Goal: Task Accomplishment & Management: Complete application form

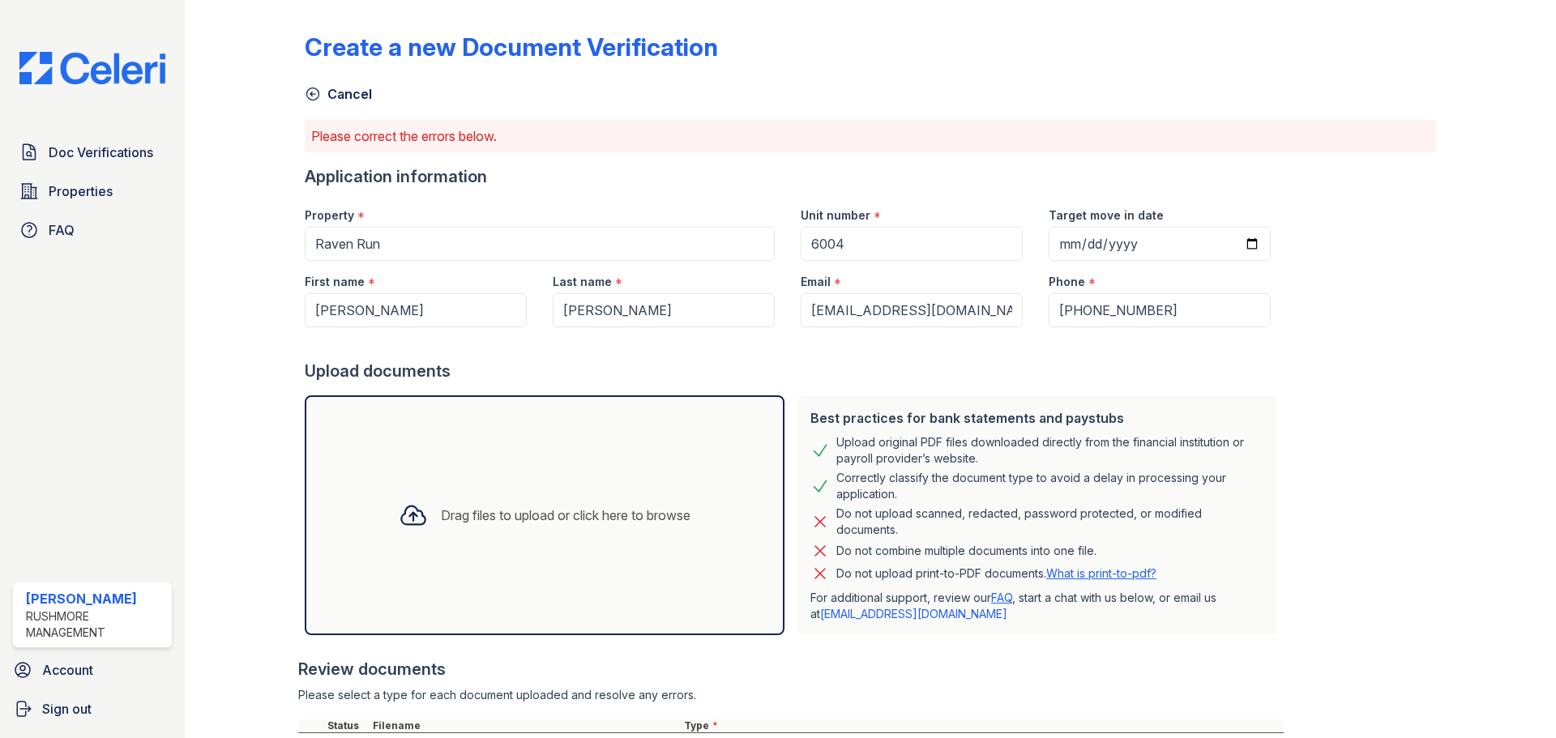
click at [94, 68] on img at bounding box center [92, 68] width 172 height 32
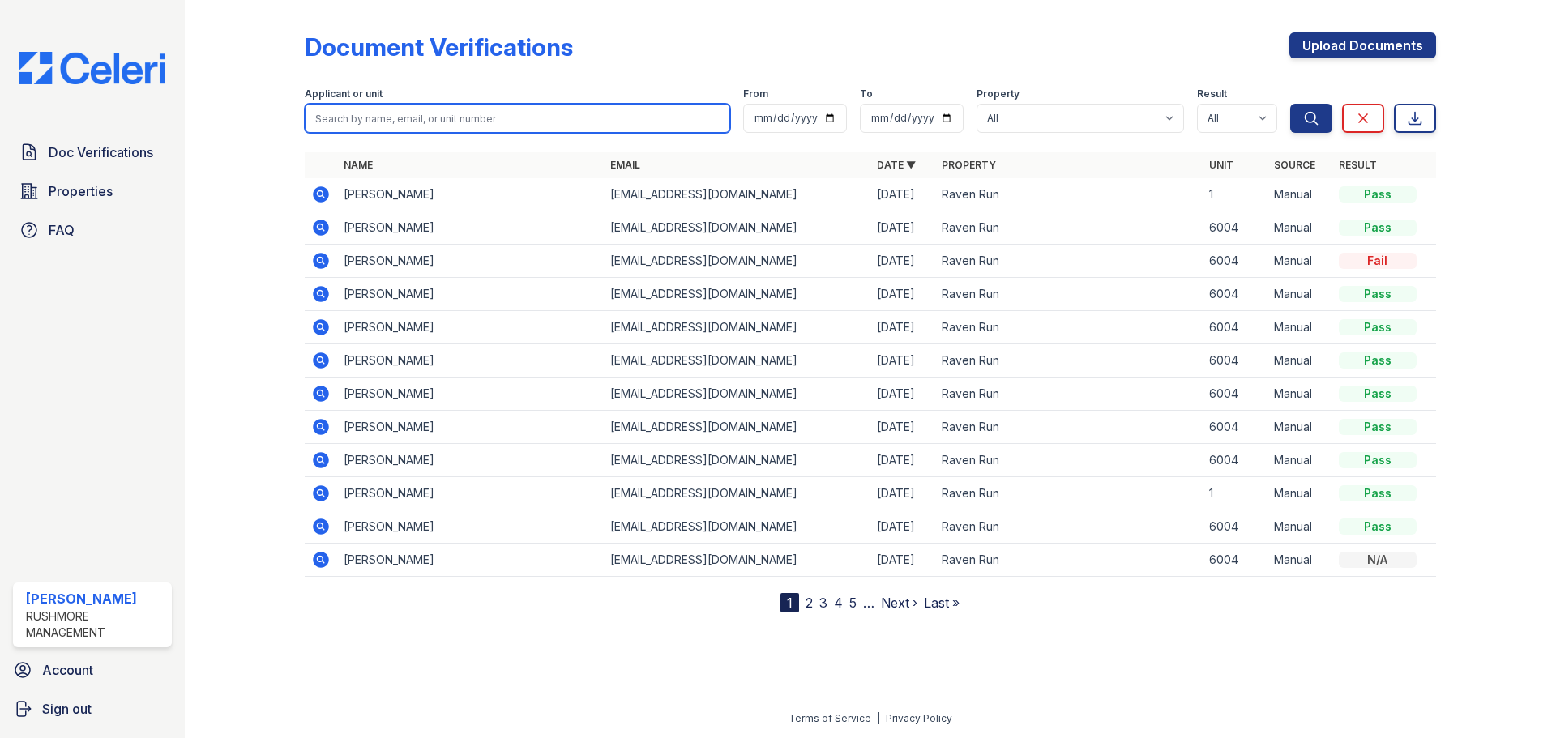
click at [520, 109] on input "search" at bounding box center [517, 118] width 425 height 29
type input "[PERSON_NAME]"
click at [1290, 104] on button "Search" at bounding box center [1311, 118] width 42 height 29
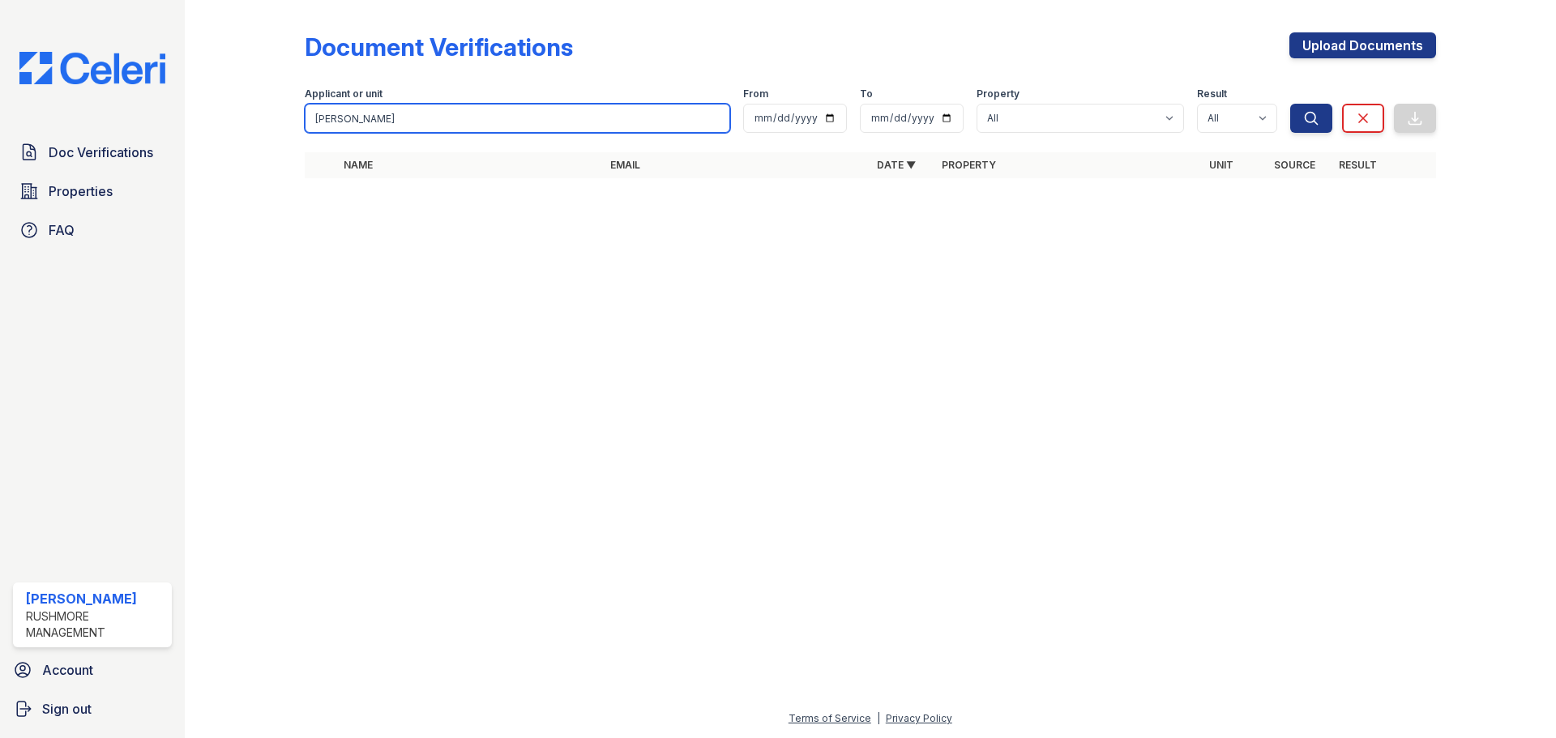
click at [403, 117] on input "[PERSON_NAME]" at bounding box center [517, 118] width 425 height 29
click at [639, 140] on div at bounding box center [870, 142] width 1131 height 6
click at [716, 123] on input "[PERSON_NAME]" at bounding box center [517, 118] width 425 height 29
click at [713, 121] on input "[PERSON_NAME]" at bounding box center [517, 118] width 425 height 29
click at [516, 122] on input "search" at bounding box center [517, 118] width 425 height 29
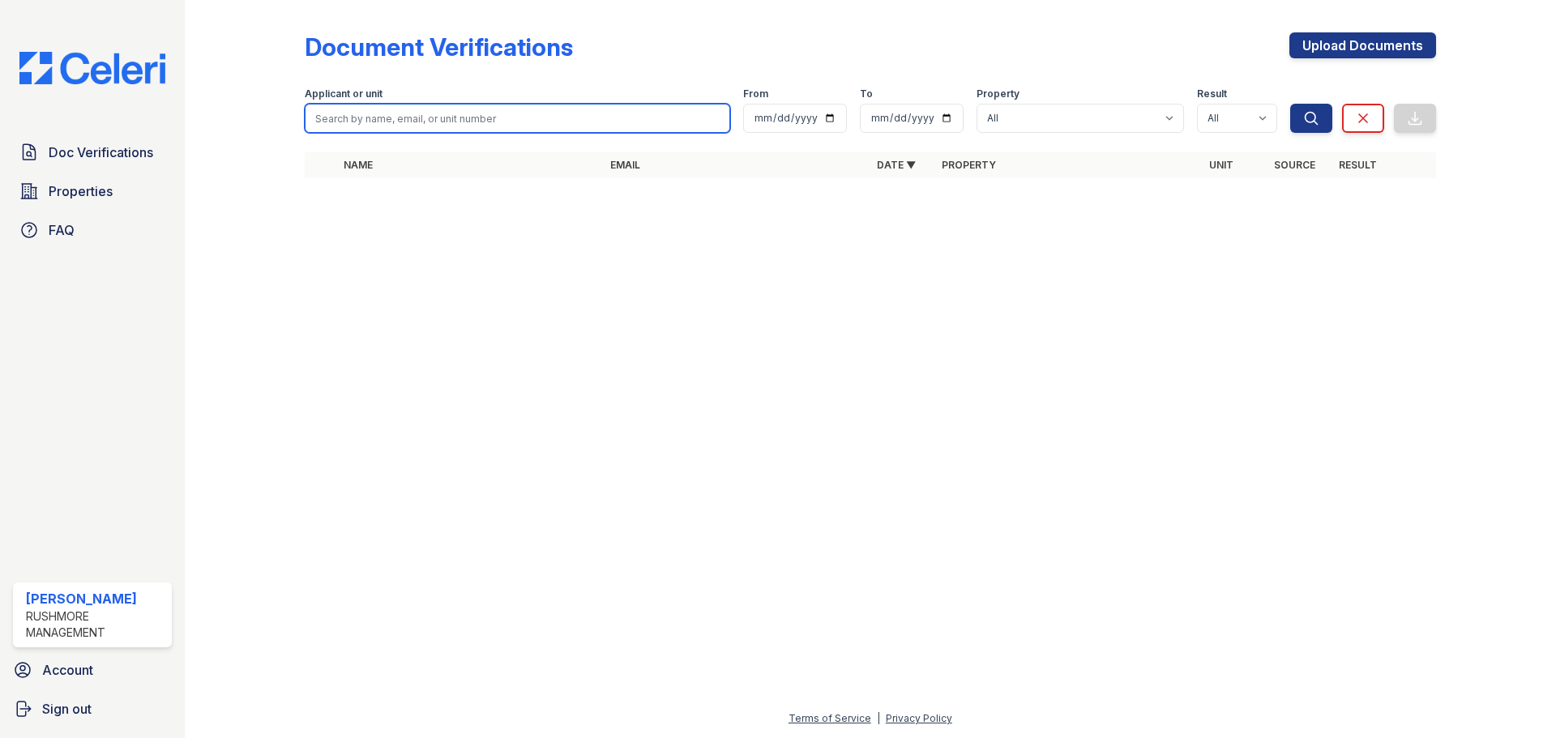
click at [509, 122] on input "search" at bounding box center [517, 118] width 425 height 29
type input "[PERSON_NAME]"
click at [1290, 104] on button "Search" at bounding box center [1311, 118] width 42 height 29
click at [540, 113] on input "[PERSON_NAME]" at bounding box center [517, 118] width 425 height 29
type input "[PERSON_NAME]"
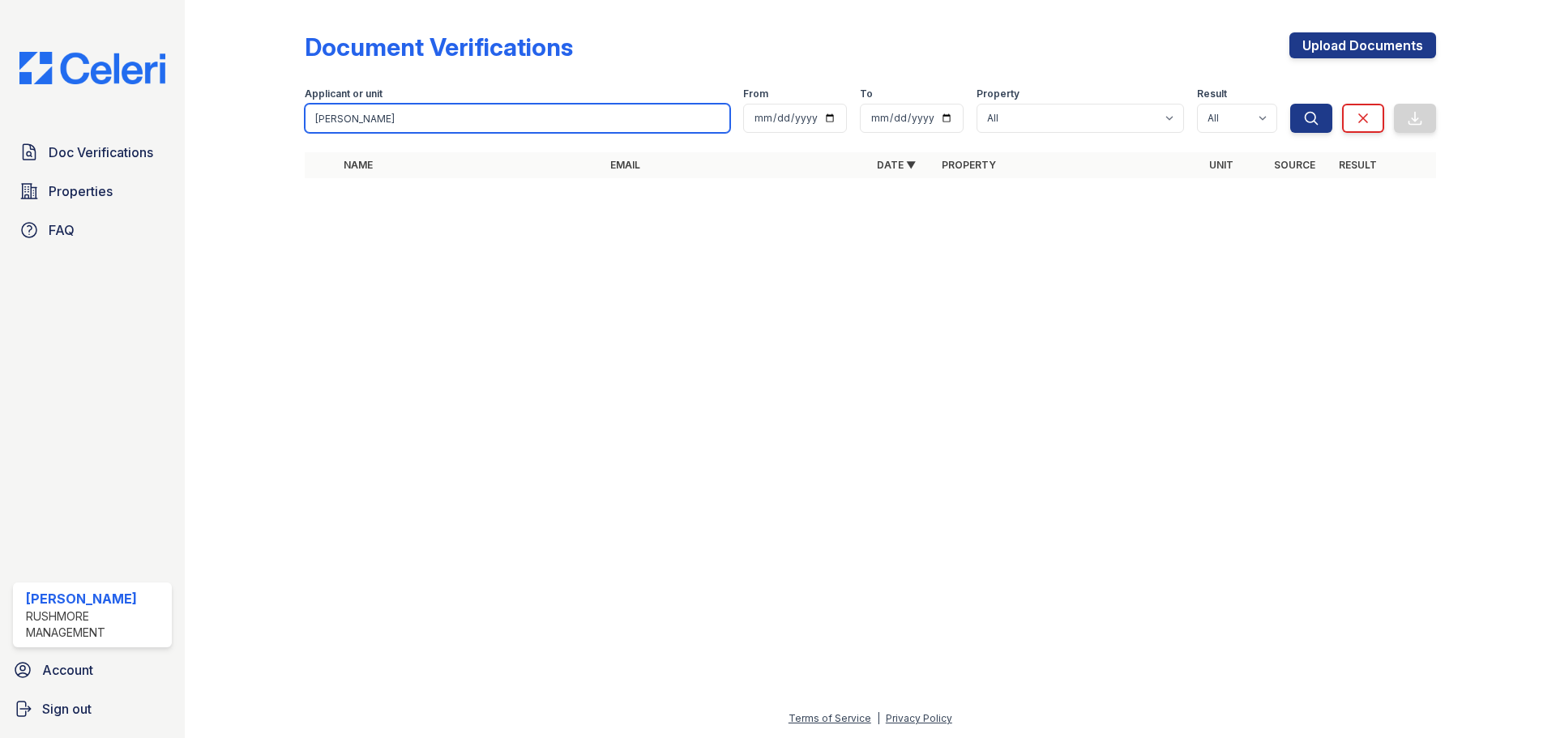
click at [1290, 104] on button "Search" at bounding box center [1311, 118] width 42 height 29
click at [718, 116] on input "[PERSON_NAME]" at bounding box center [517, 118] width 425 height 29
click at [717, 118] on input "[PERSON_NAME]" at bounding box center [517, 118] width 425 height 29
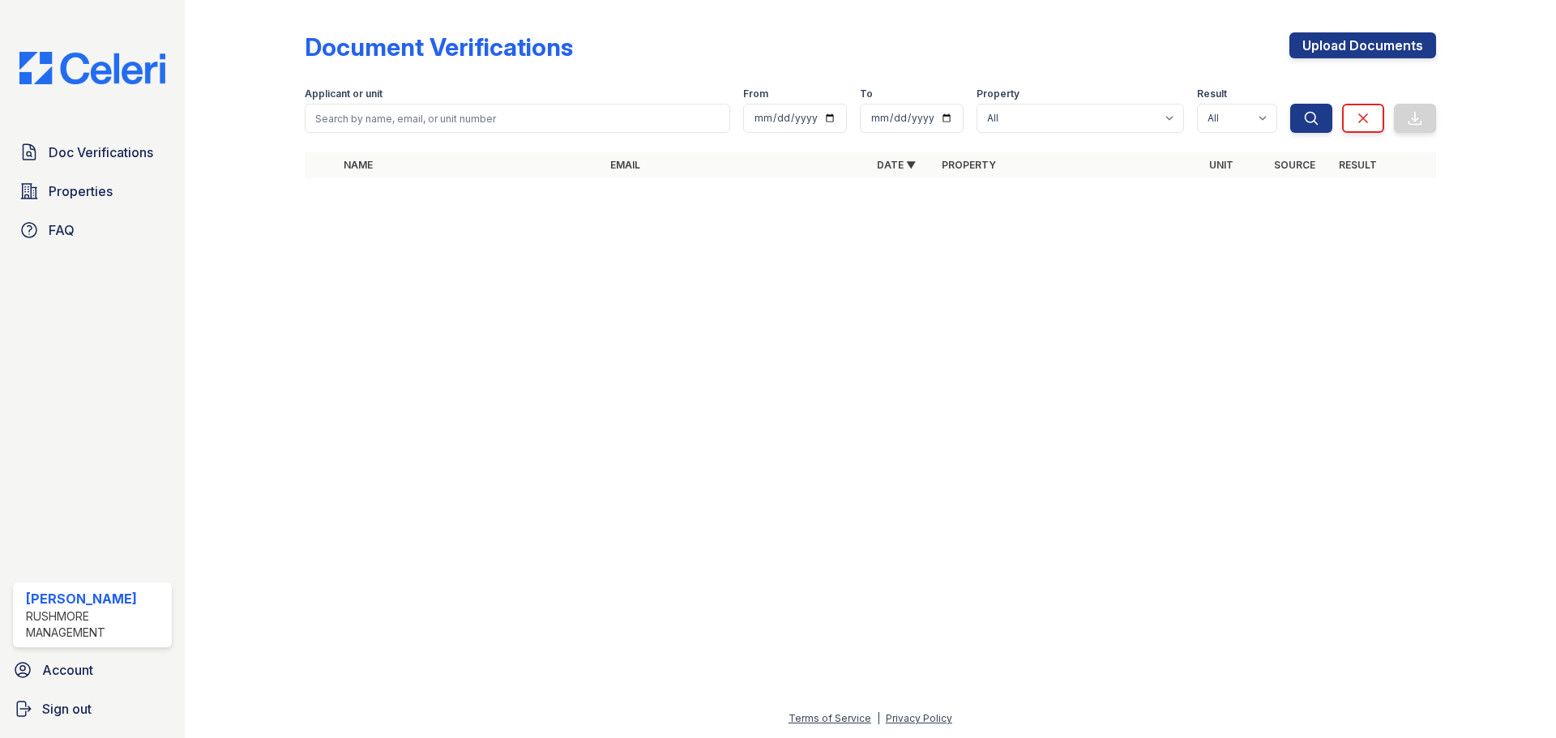
click at [37, 62] on img at bounding box center [92, 68] width 172 height 32
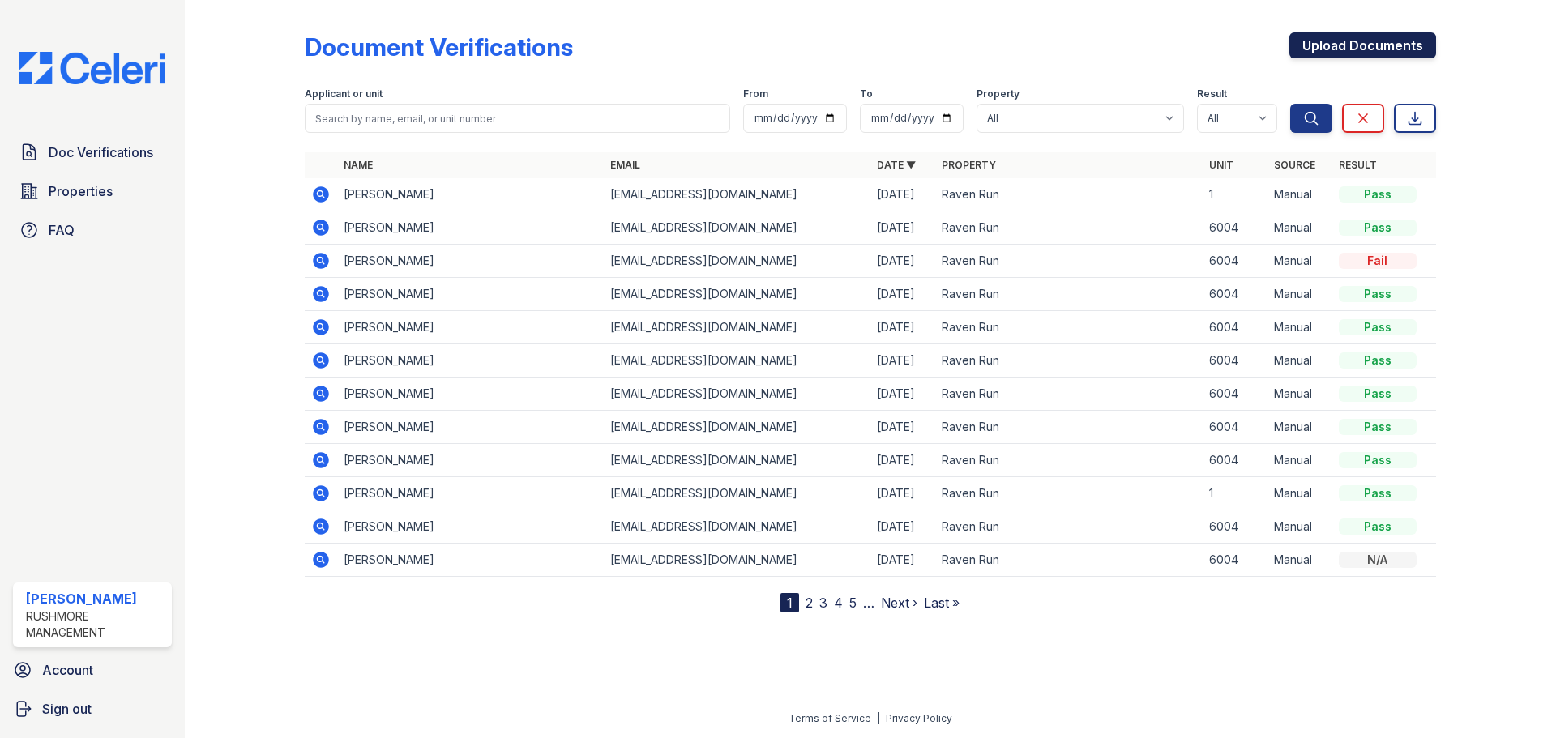
click at [1312, 45] on link "Upload Documents" at bounding box center [1362, 45] width 147 height 26
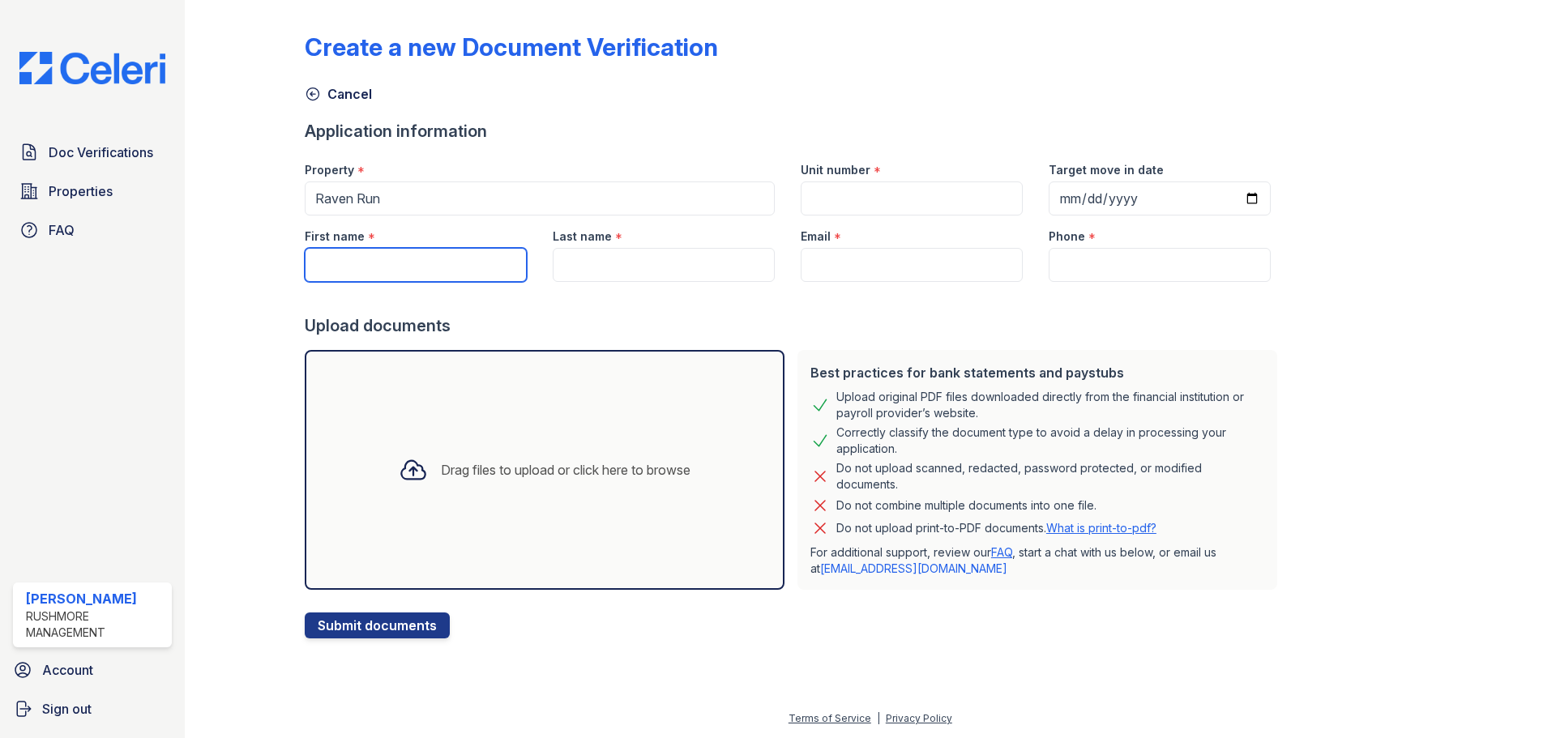
click at [340, 275] on input "First name" at bounding box center [416, 265] width 222 height 34
type input "[PERSON_NAME]"
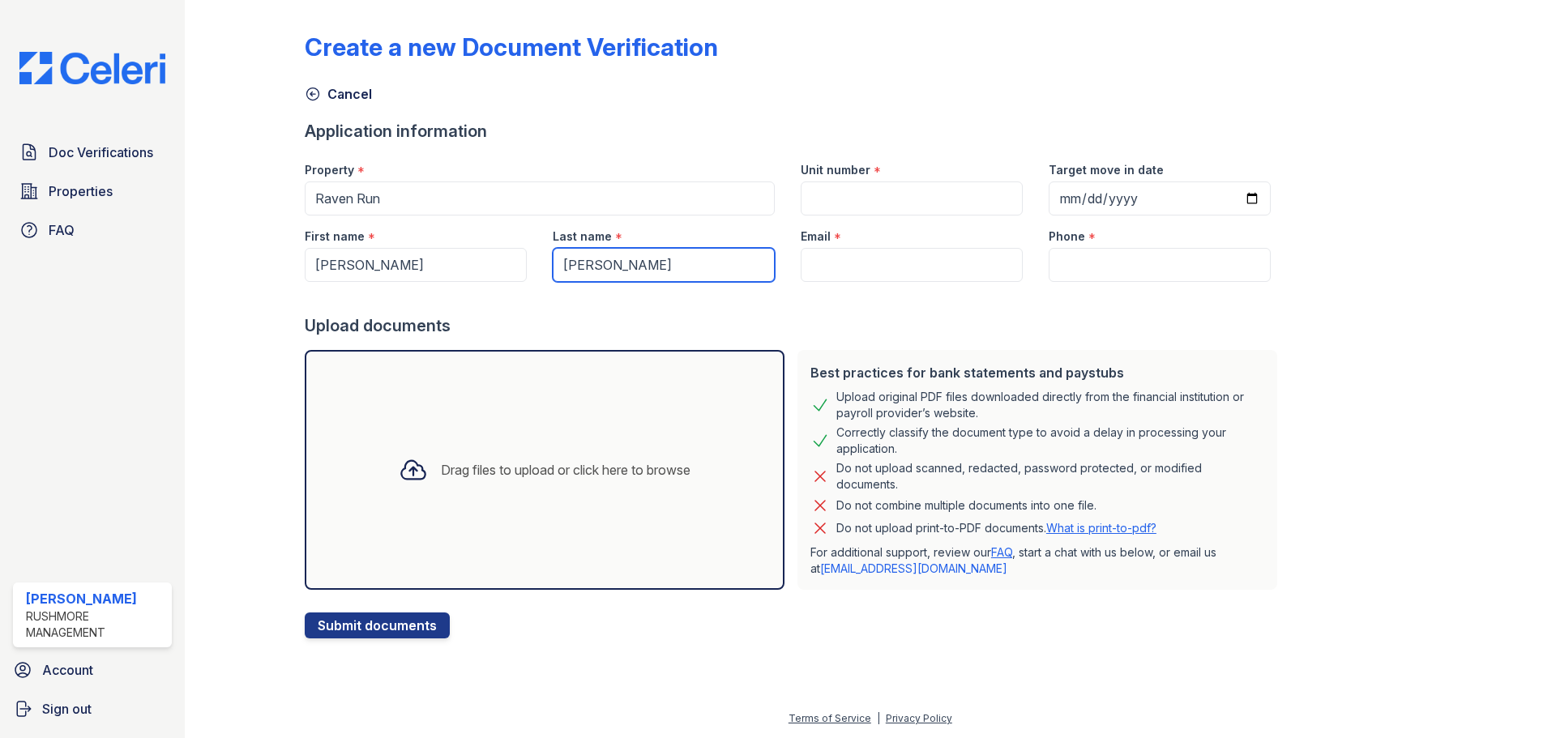
type input "[PERSON_NAME]"
type input "d"
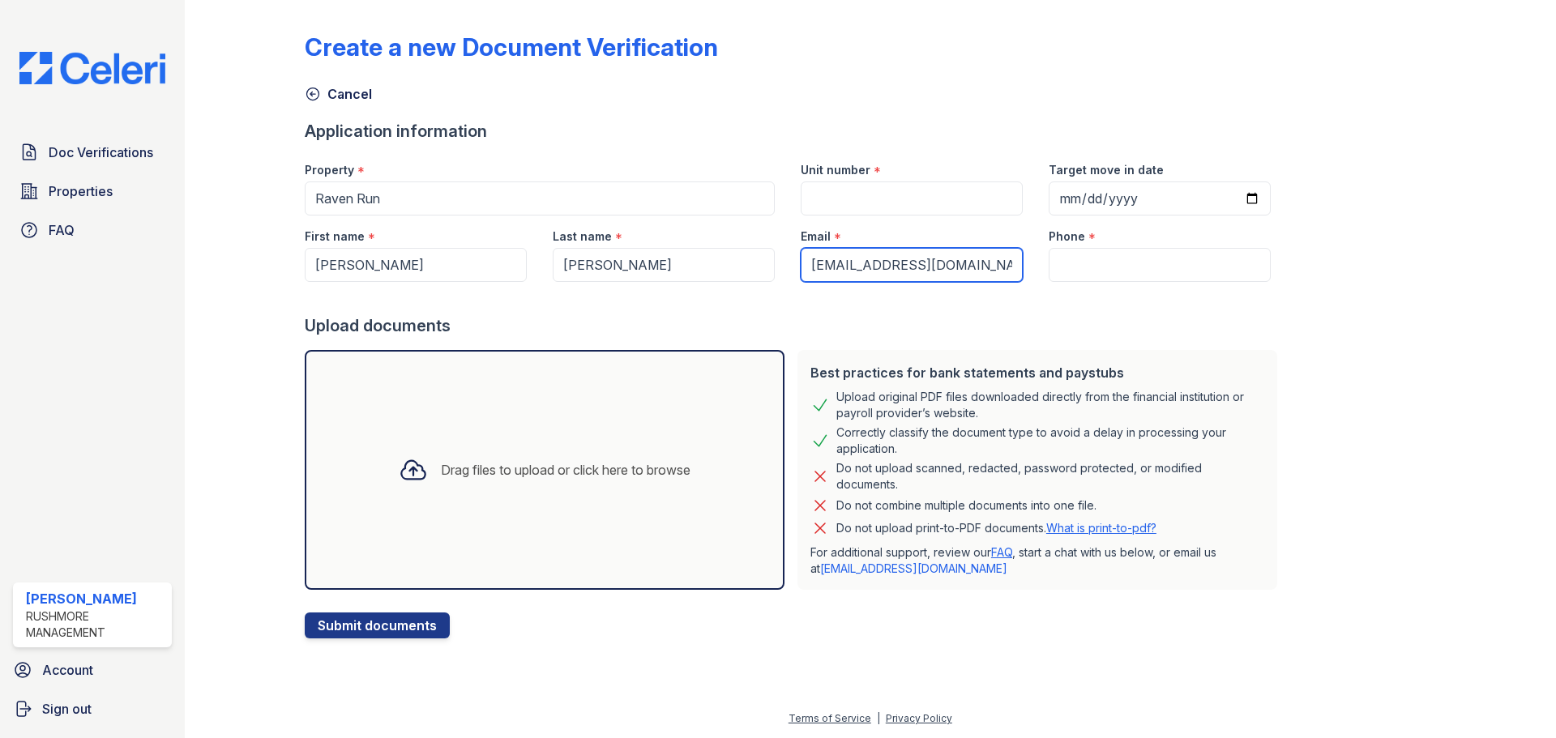
type input "[EMAIL_ADDRESS][DOMAIN_NAME]"
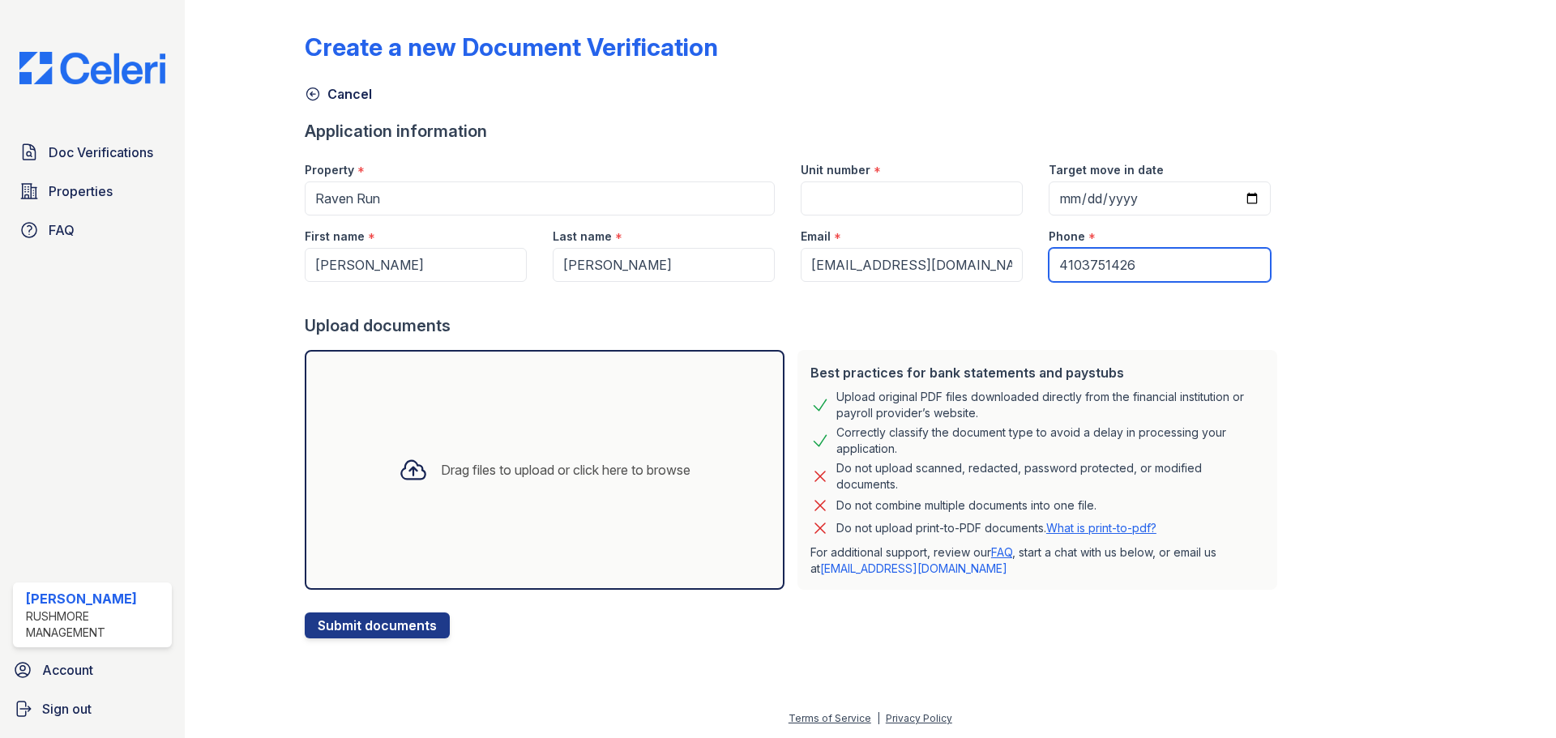
type input "4103751426"
click at [852, 202] on input "Unit number" at bounding box center [912, 199] width 222 height 34
type input "6004"
click at [1308, 259] on div "Create a new Document Verification Cancel Application information Property * Ra…" at bounding box center [870, 322] width 1131 height 632
click at [444, 470] on div "Drag files to upload or click here to browse" at bounding box center [566, 469] width 250 height 19
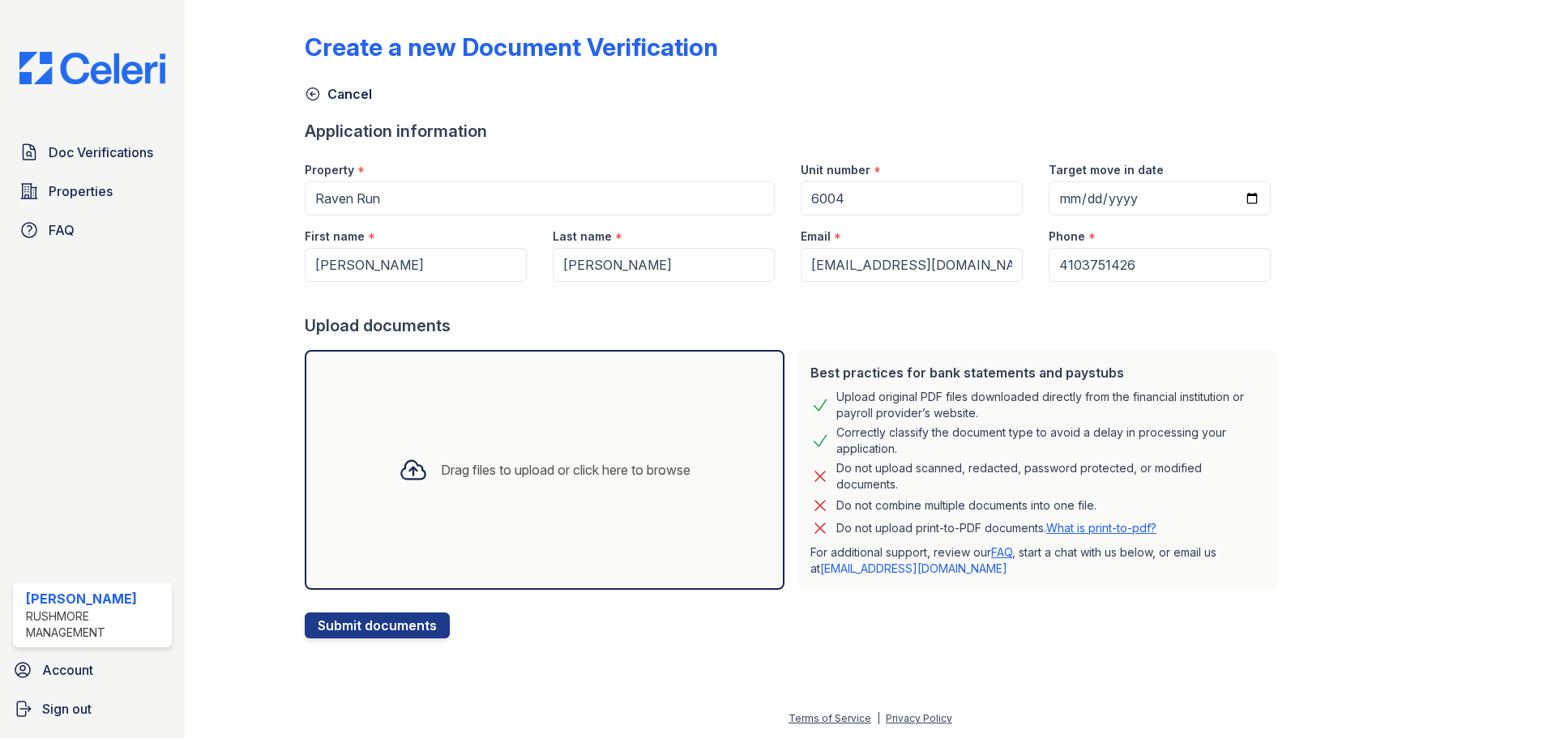
click at [491, 468] on div "Drag files to upload or click here to browse" at bounding box center [566, 469] width 250 height 19
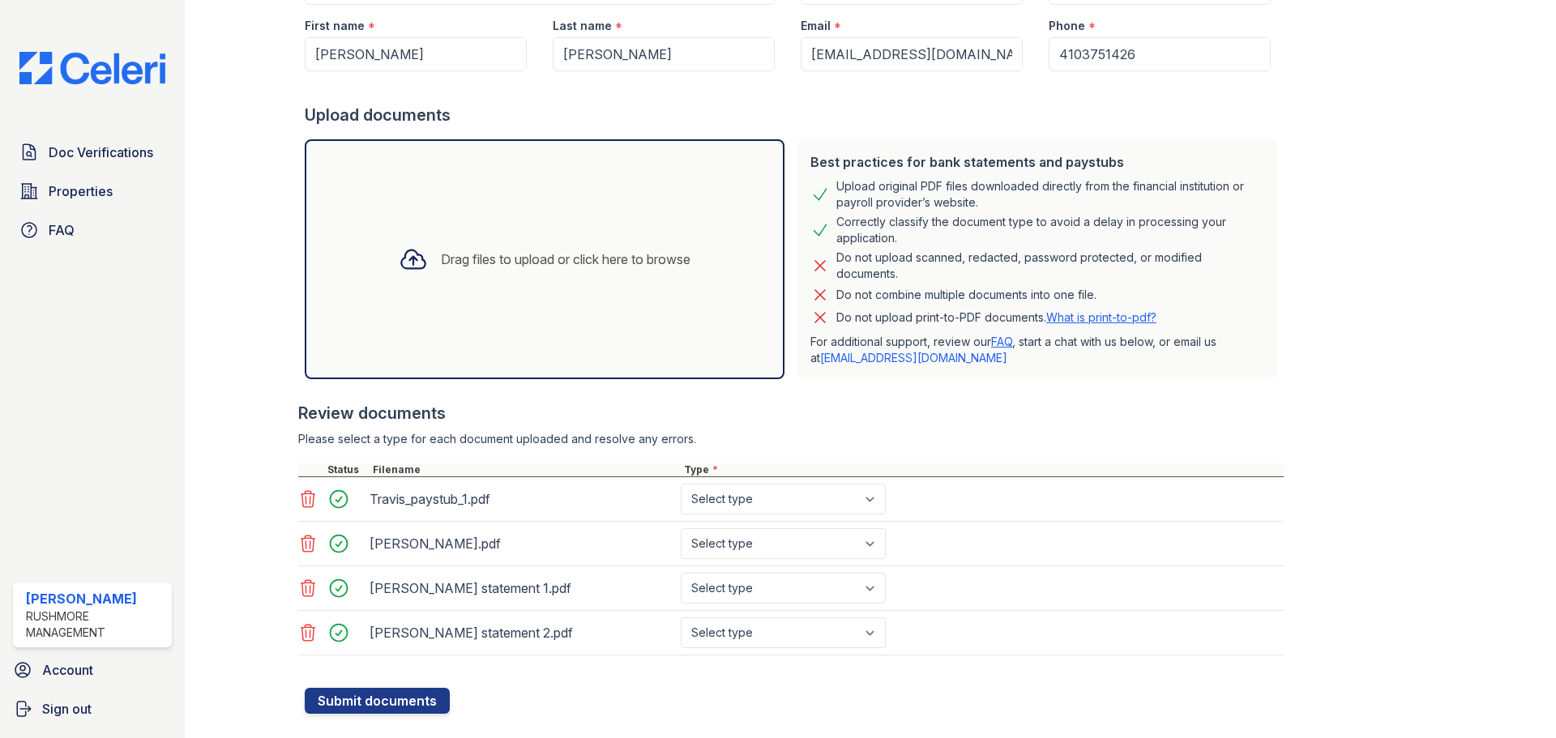
scroll to position [241, 0]
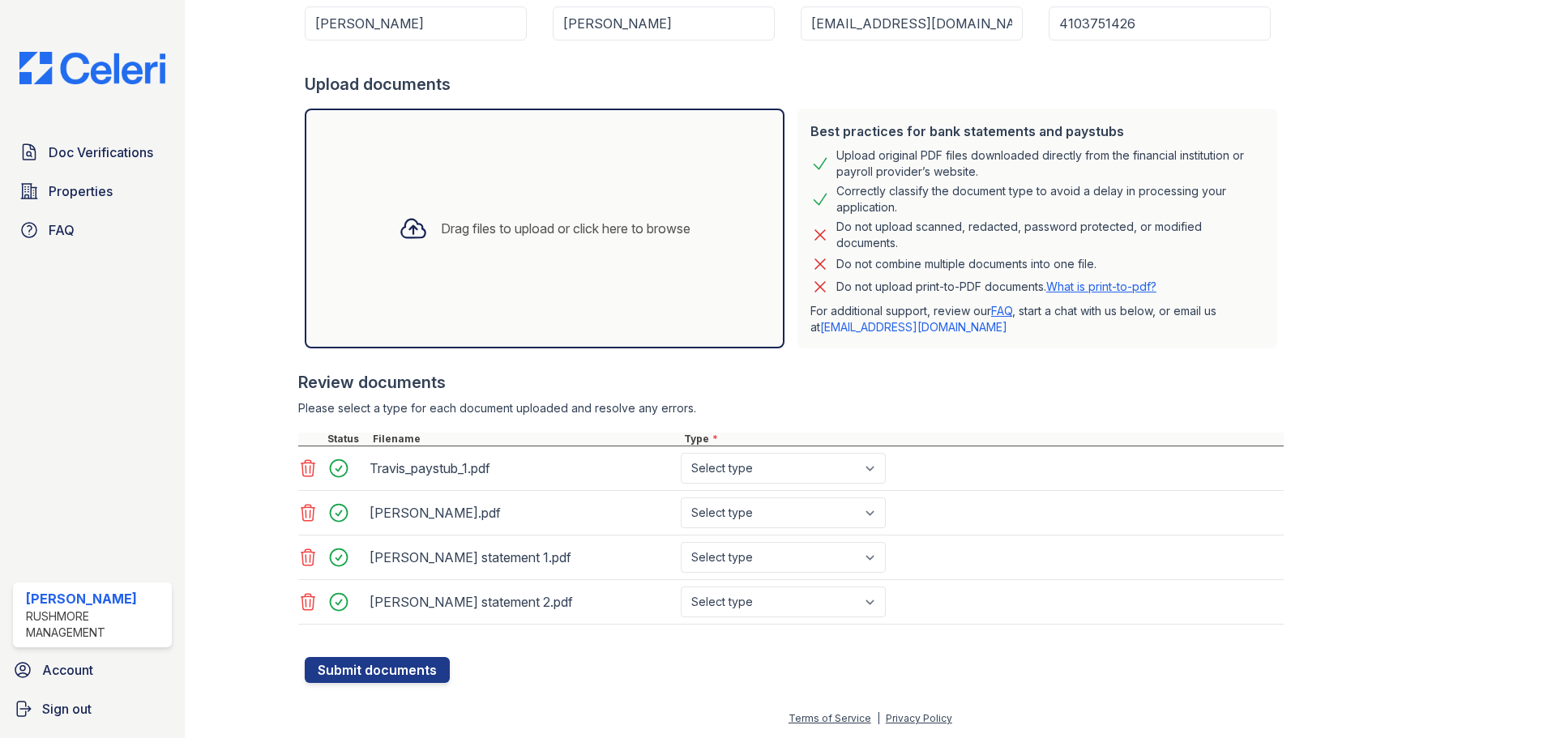
click at [845, 485] on div "Travis_paystub_1.pdf Select type Paystub Bank Statement Offer Letter Tax Docume…" at bounding box center [790, 468] width 985 height 45
click at [827, 476] on select "Select type Paystub Bank Statement Offer Letter Tax Documents Benefit Award Let…" at bounding box center [783, 468] width 205 height 31
select select "paystub"
click at [681, 453] on select "Select type Paystub Bank Statement Offer Letter Tax Documents Benefit Award Let…" at bounding box center [783, 468] width 205 height 31
drag, startPoint x: 725, startPoint y: 510, endPoint x: 732, endPoint y: 515, distance: 8.6
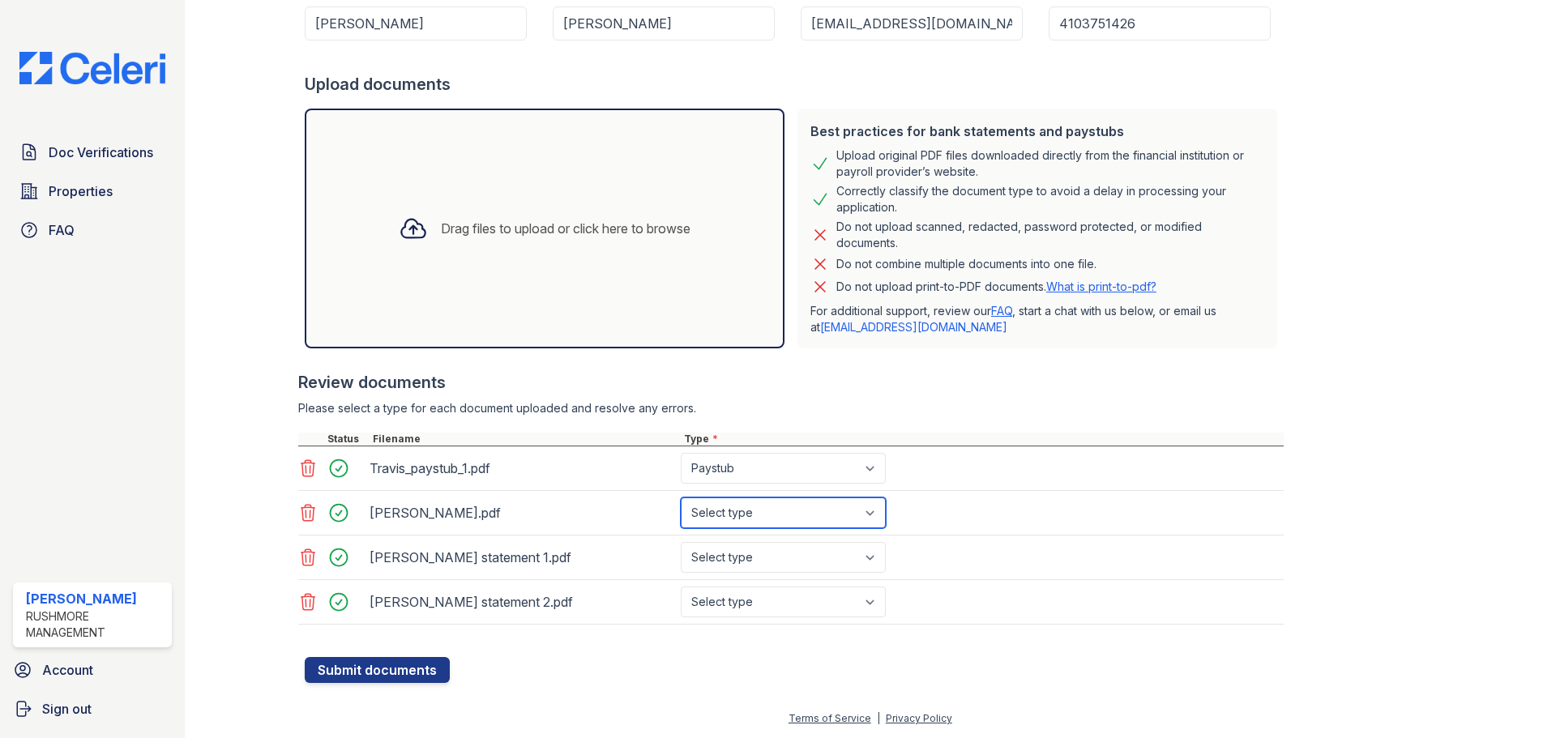
click at [726, 514] on select "Select type Paystub Bank Statement Offer Letter Tax Documents Benefit Award Let…" at bounding box center [783, 513] width 205 height 31
click at [305, 511] on icon at bounding box center [308, 513] width 14 height 16
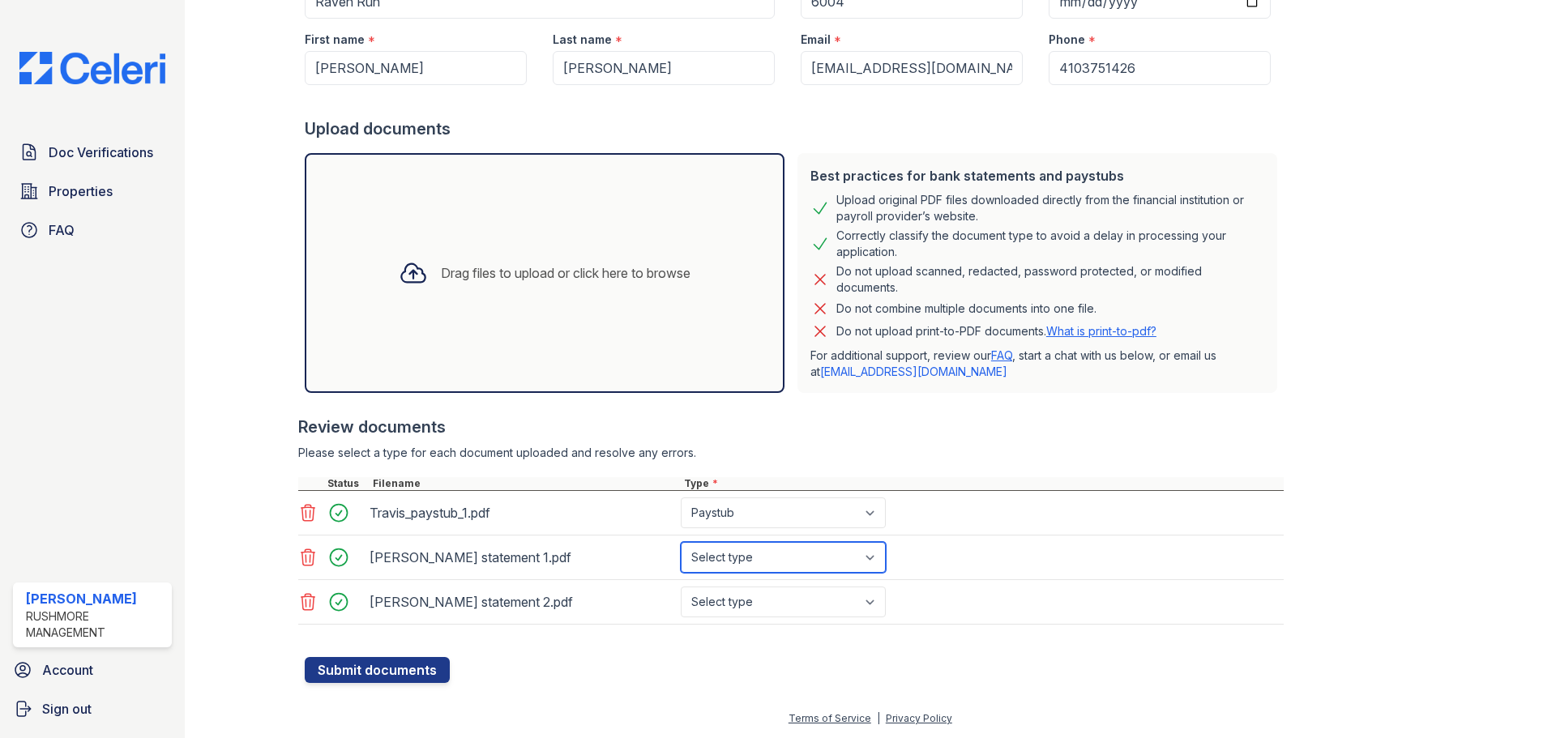
click at [819, 567] on select "Select type Paystub Bank Statement Offer Letter Tax Documents Benefit Award Let…" at bounding box center [783, 557] width 205 height 31
select select "bank_statement"
click at [681, 542] on select "Select type Paystub Bank Statement Offer Letter Tax Documents Benefit Award Let…" at bounding box center [783, 557] width 205 height 31
click at [768, 593] on select "Select type Paystub Bank Statement Offer Letter Tax Documents Benefit Award Let…" at bounding box center [783, 602] width 205 height 31
select select "bank_statement"
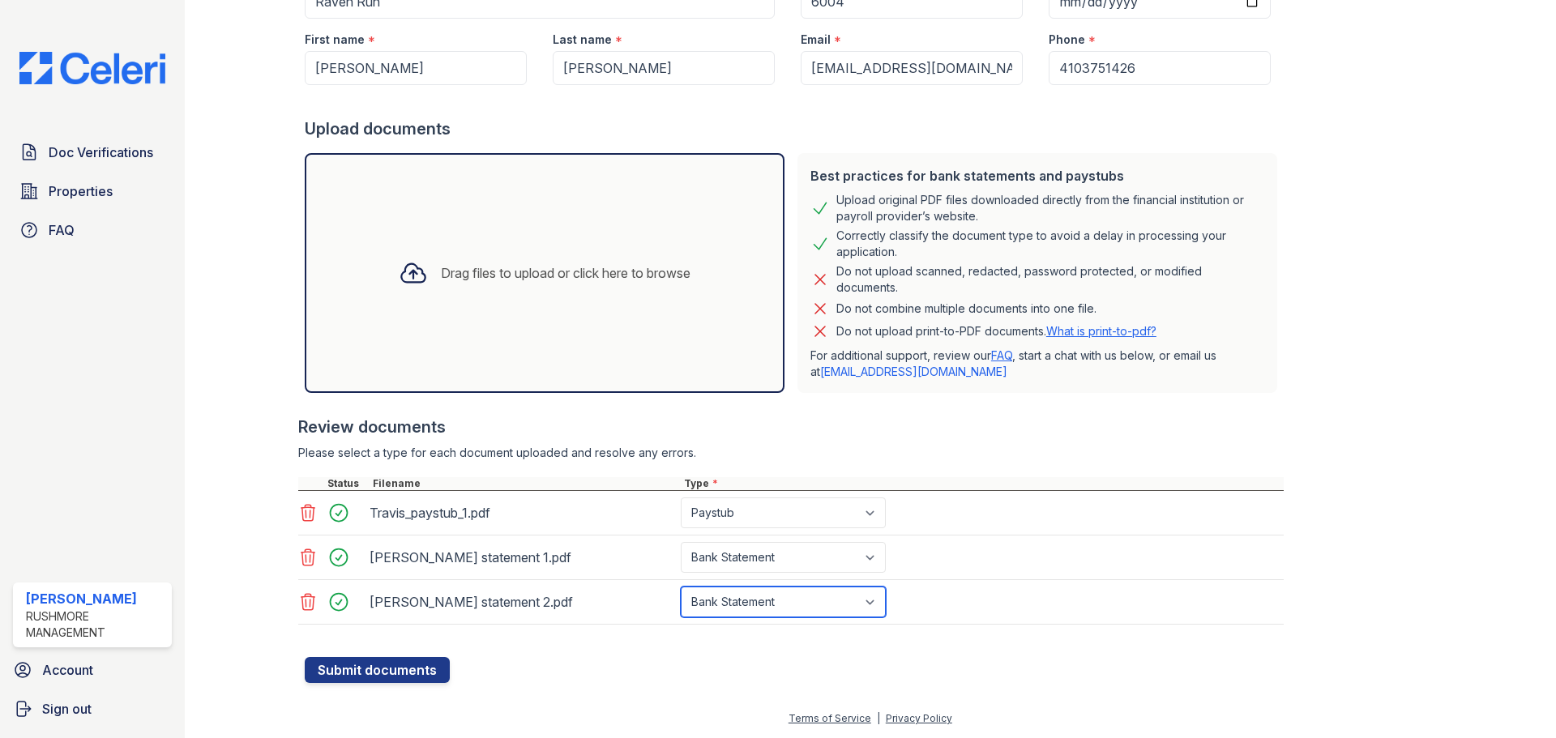
click at [681, 587] on select "Select type Paystub Bank Statement Offer Letter Tax Documents Benefit Award Let…" at bounding box center [783, 602] width 205 height 31
click at [400, 675] on button "Submit documents" at bounding box center [377, 670] width 145 height 26
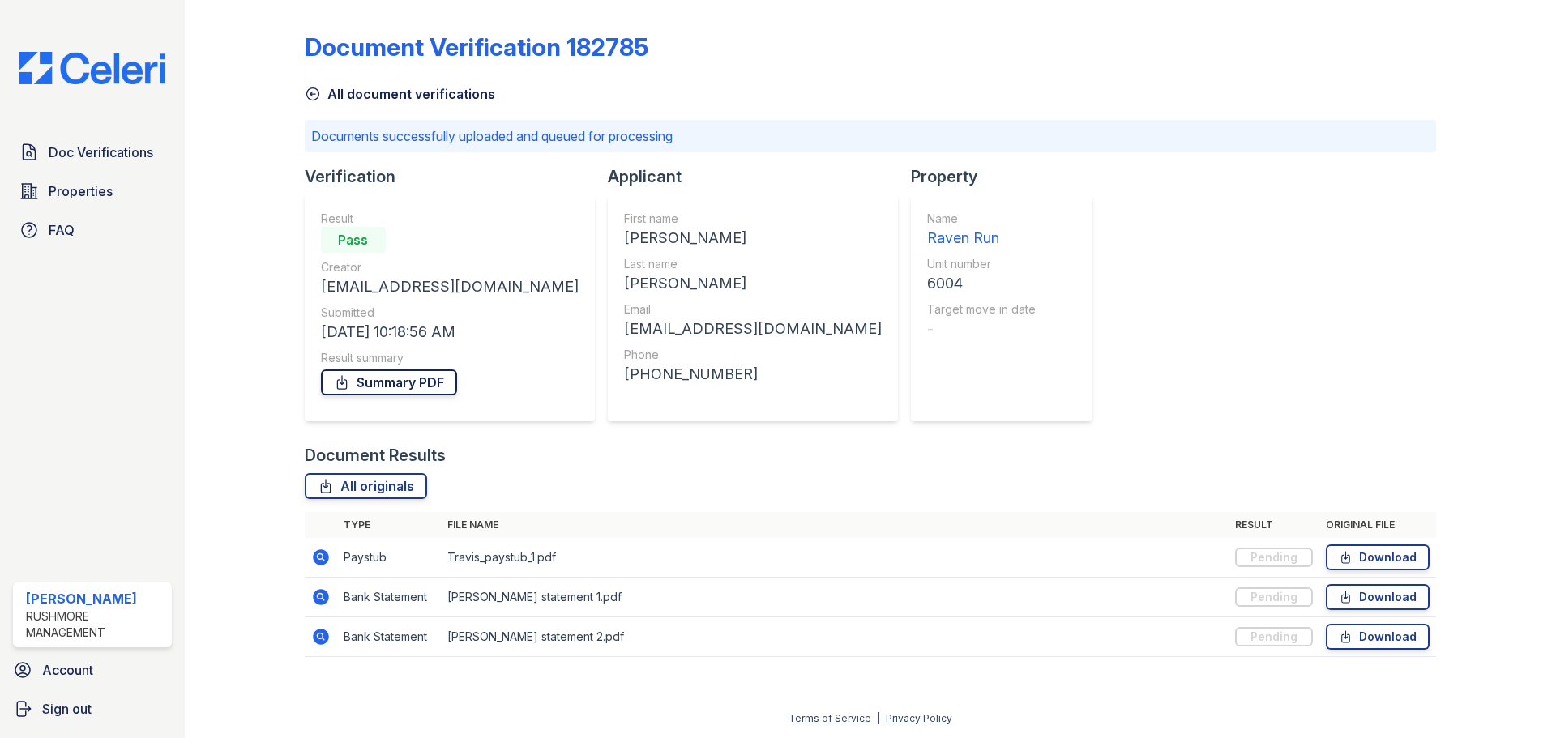
click at [389, 387] on link "Summary PDF" at bounding box center [389, 382] width 136 height 26
drag, startPoint x: 312, startPoint y: 96, endPoint x: 326, endPoint y: 101, distance: 14.6
click at [312, 96] on icon at bounding box center [312, 94] width 12 height 12
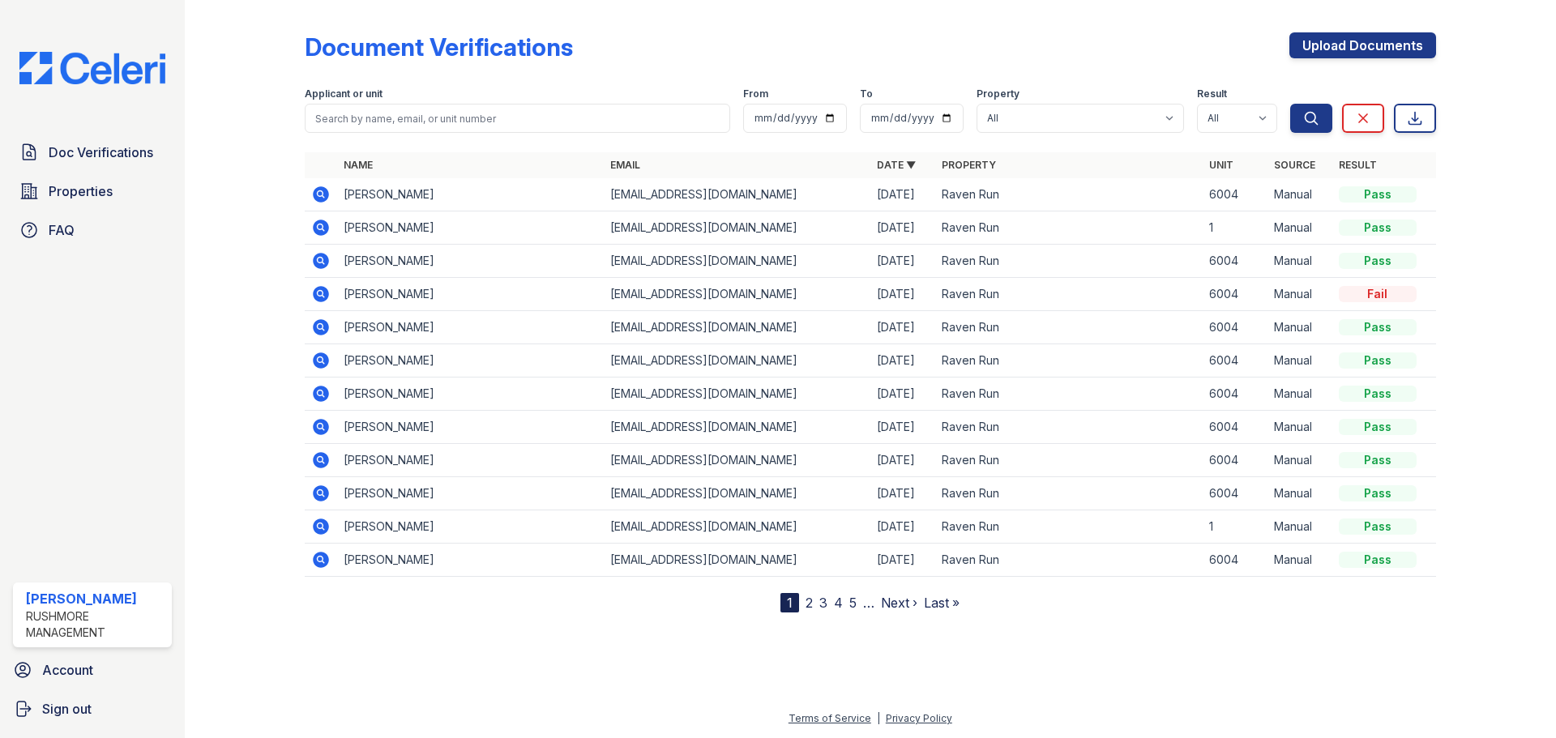
click at [393, 197] on td "[PERSON_NAME]" at bounding box center [470, 194] width 267 height 33
click at [326, 192] on icon at bounding box center [321, 194] width 16 height 16
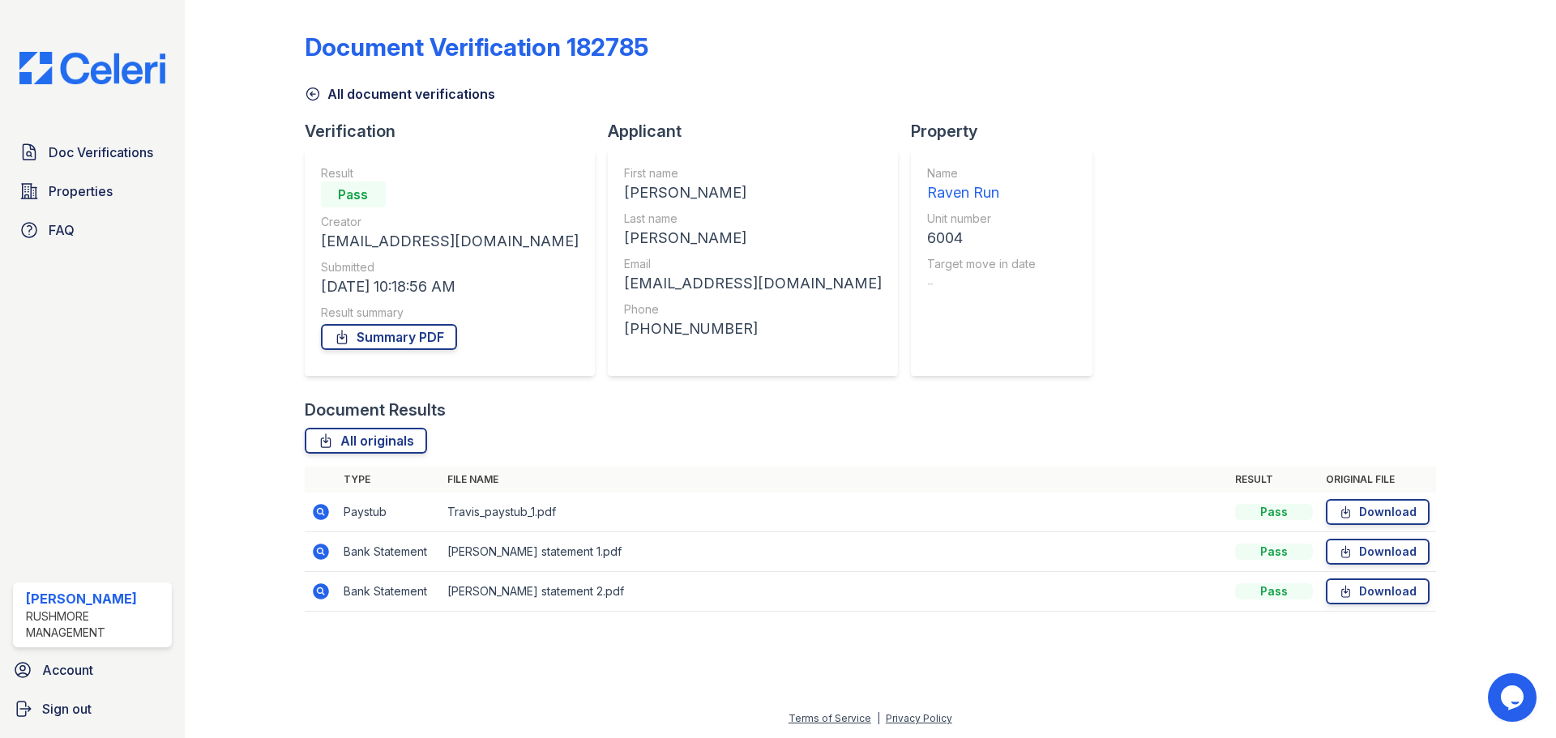
click at [485, 518] on td "Travis_paystub_1.pdf" at bounding box center [835, 513] width 788 height 40
click at [320, 514] on icon at bounding box center [320, 511] width 19 height 19
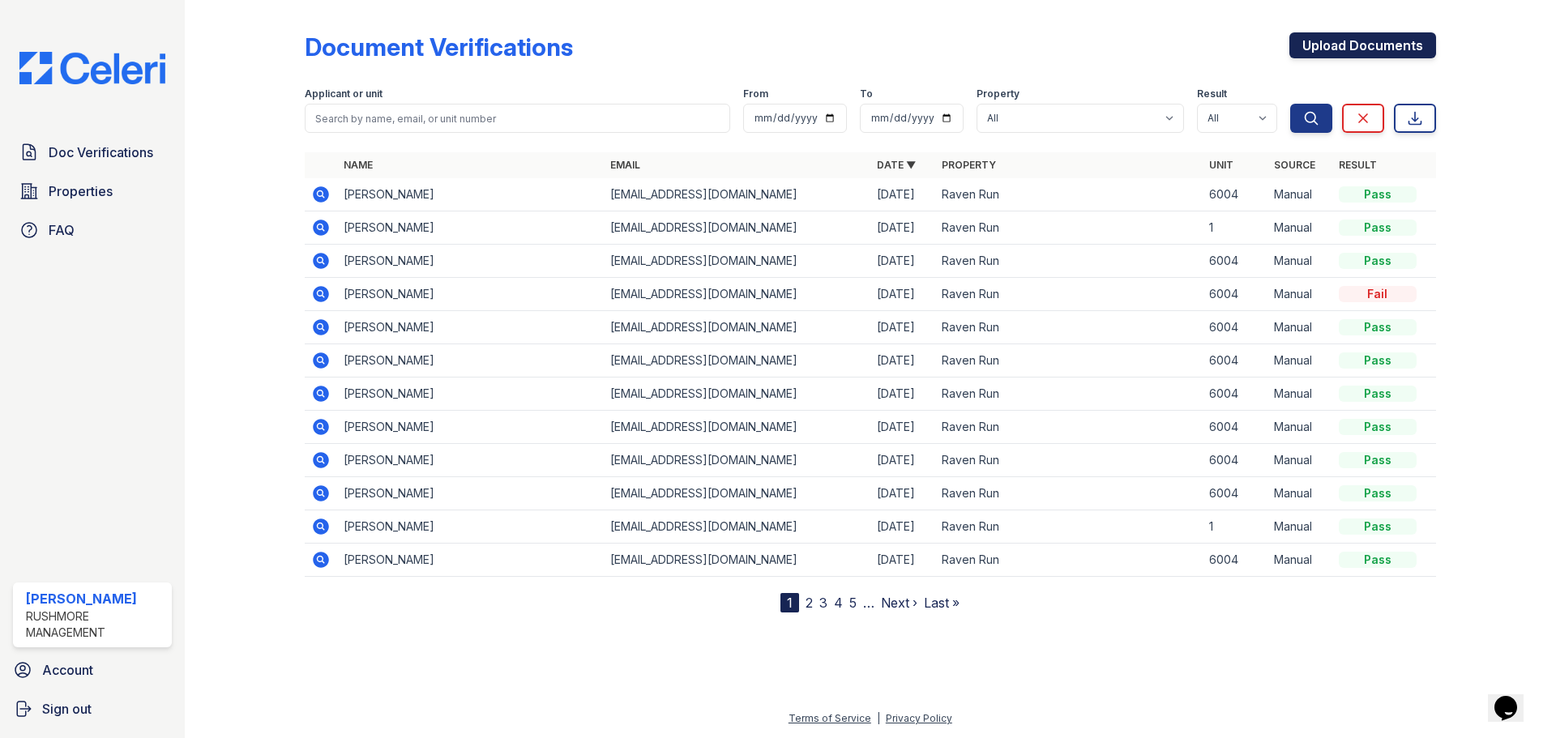
click at [1377, 41] on link "Upload Documents" at bounding box center [1362, 45] width 147 height 26
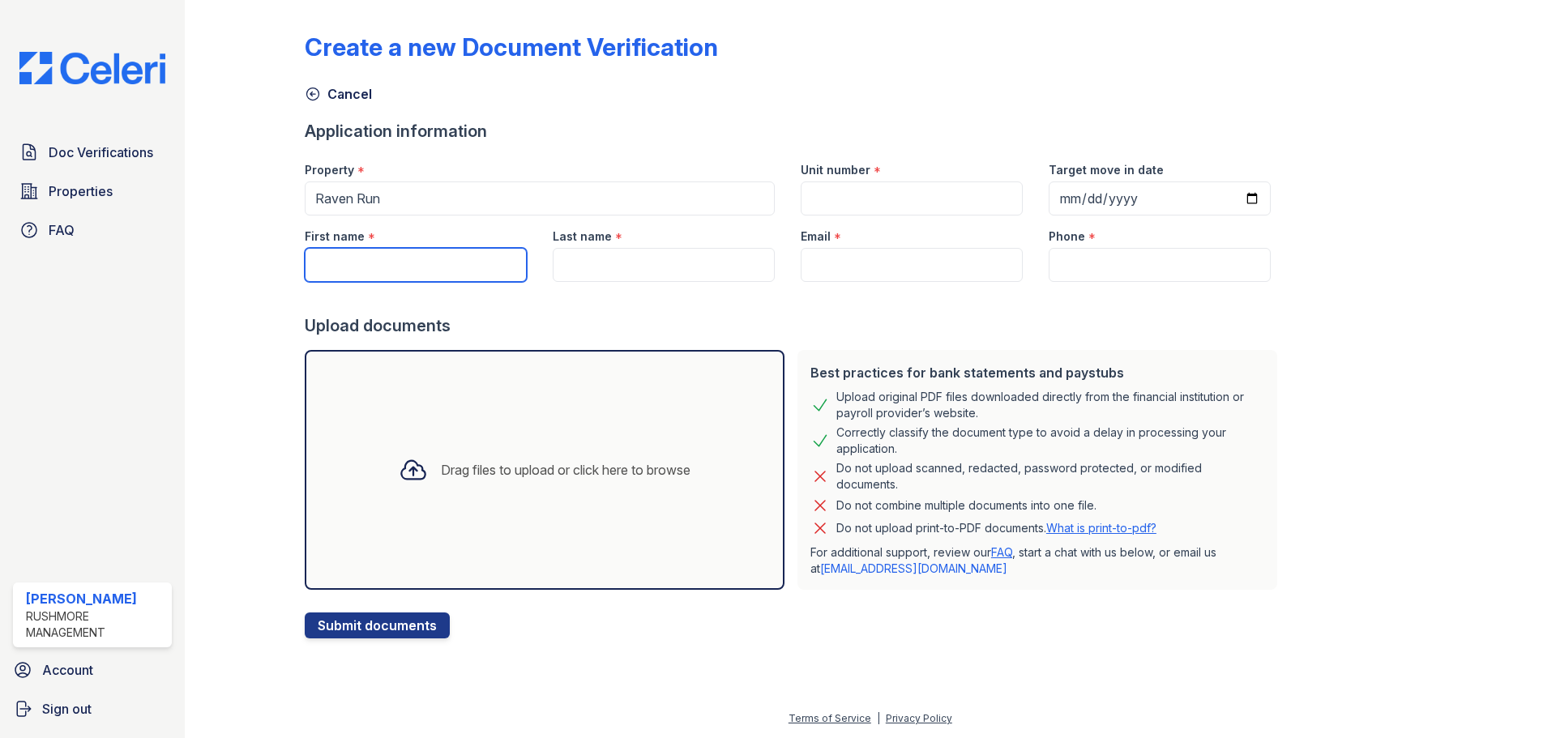
click at [467, 273] on input "First name" at bounding box center [416, 265] width 222 height 34
